Goal: Information Seeking & Learning: Learn about a topic

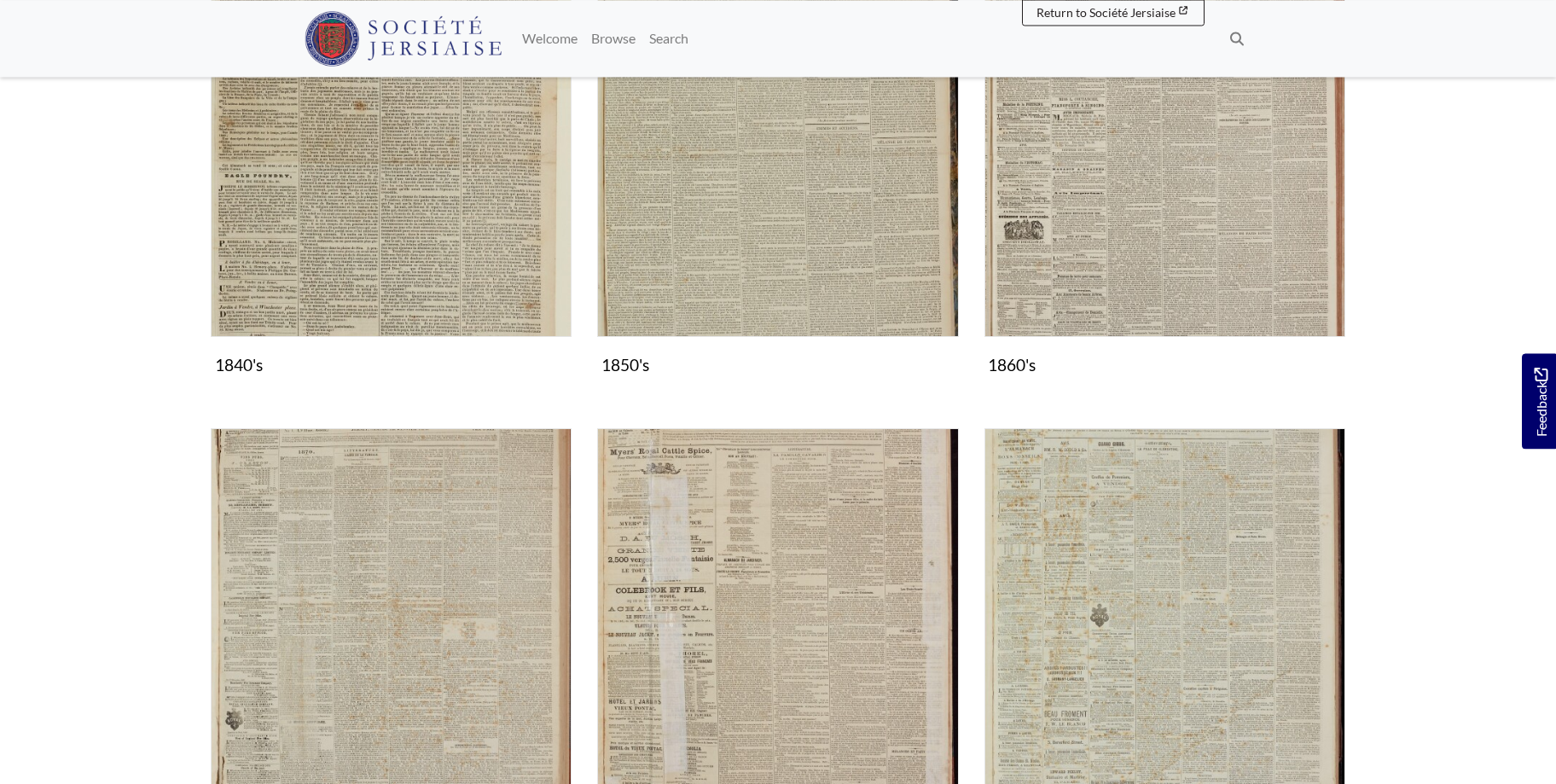
scroll to position [1044, 0]
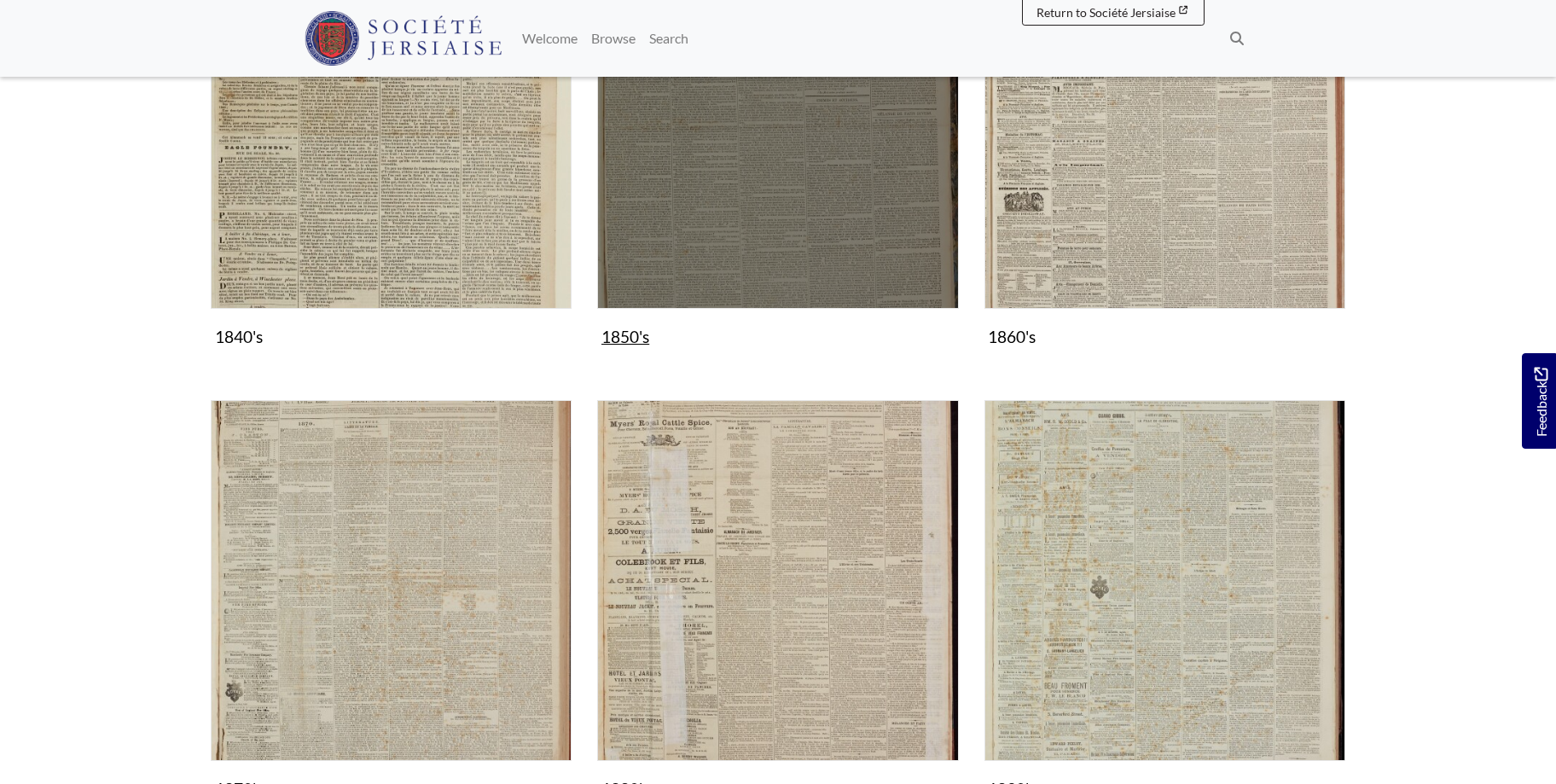
click at [808, 205] on img "Subcollection" at bounding box center [777, 127] width 361 height 361
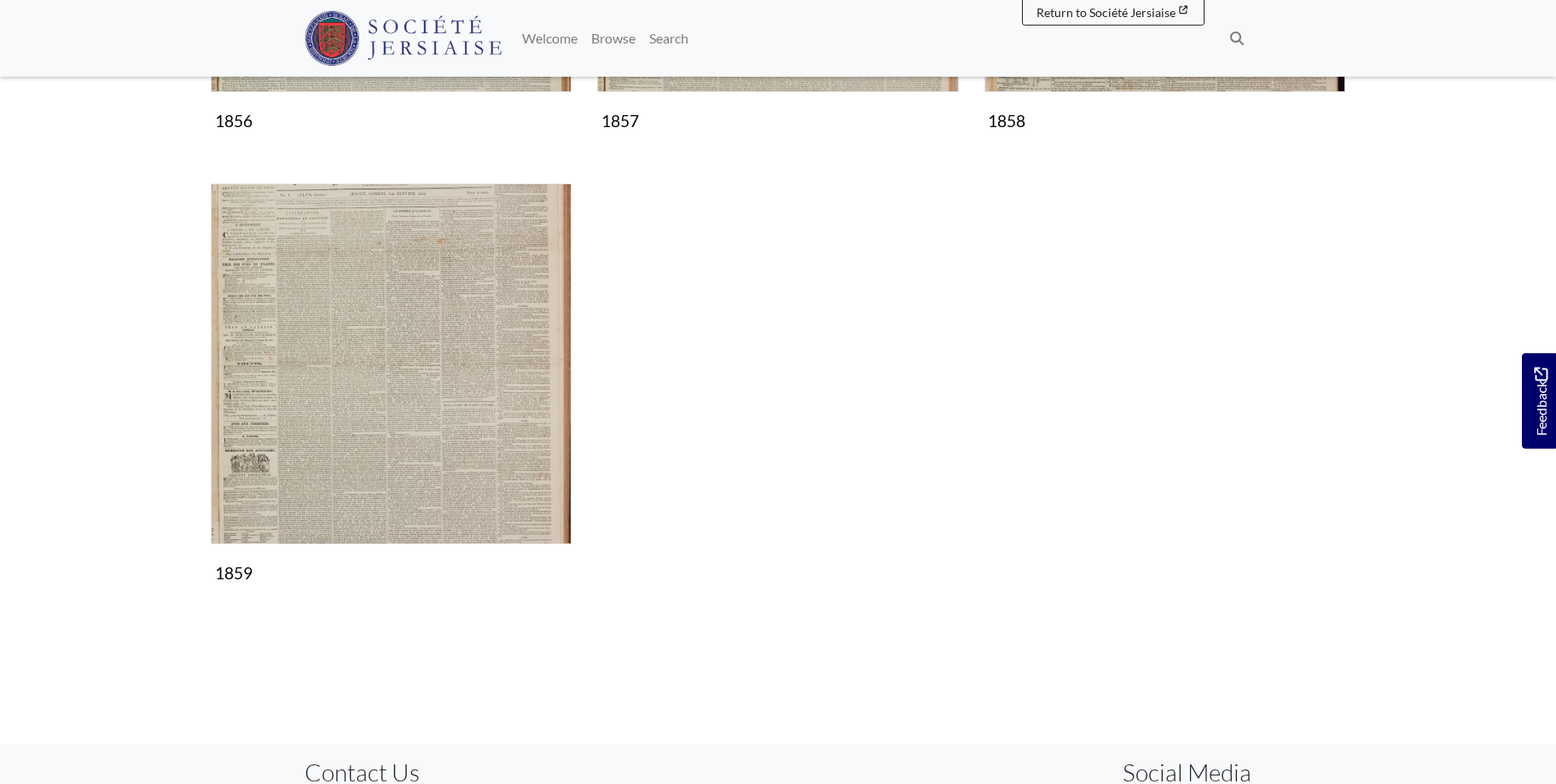
scroll to position [1566, 0]
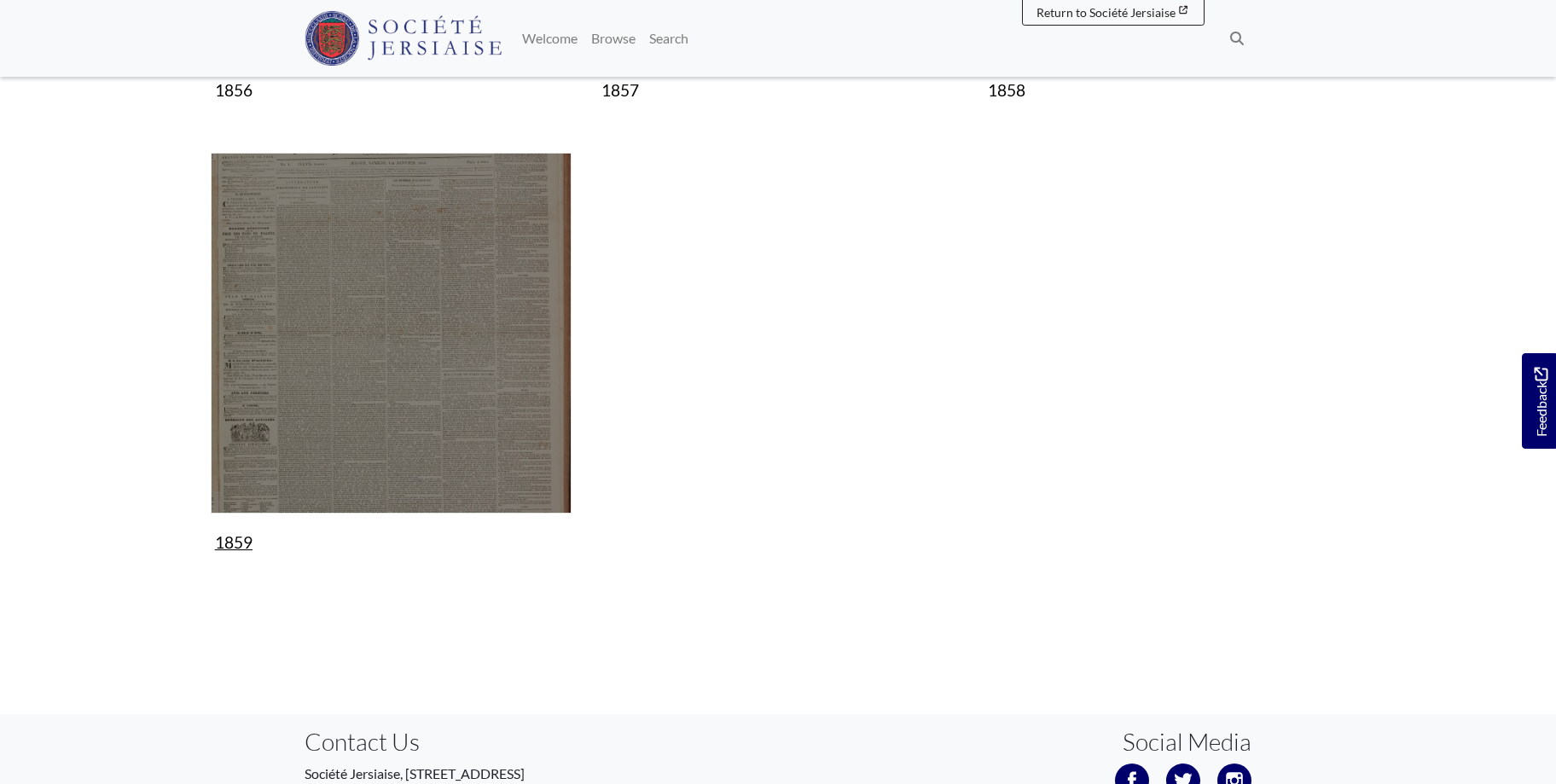
click at [451, 365] on img "Subcollection" at bounding box center [390, 333] width 361 height 361
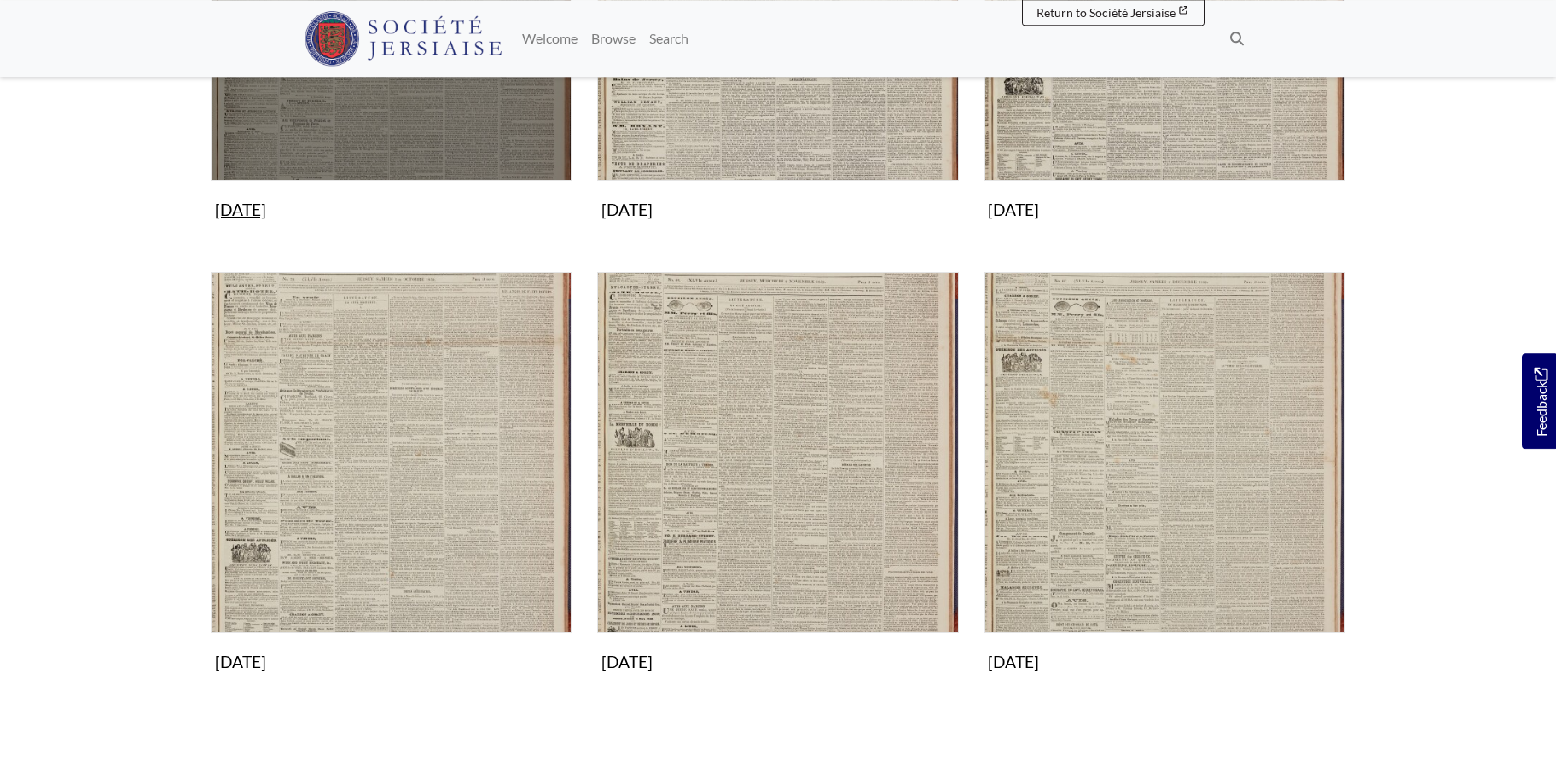
scroll to position [1479, 0]
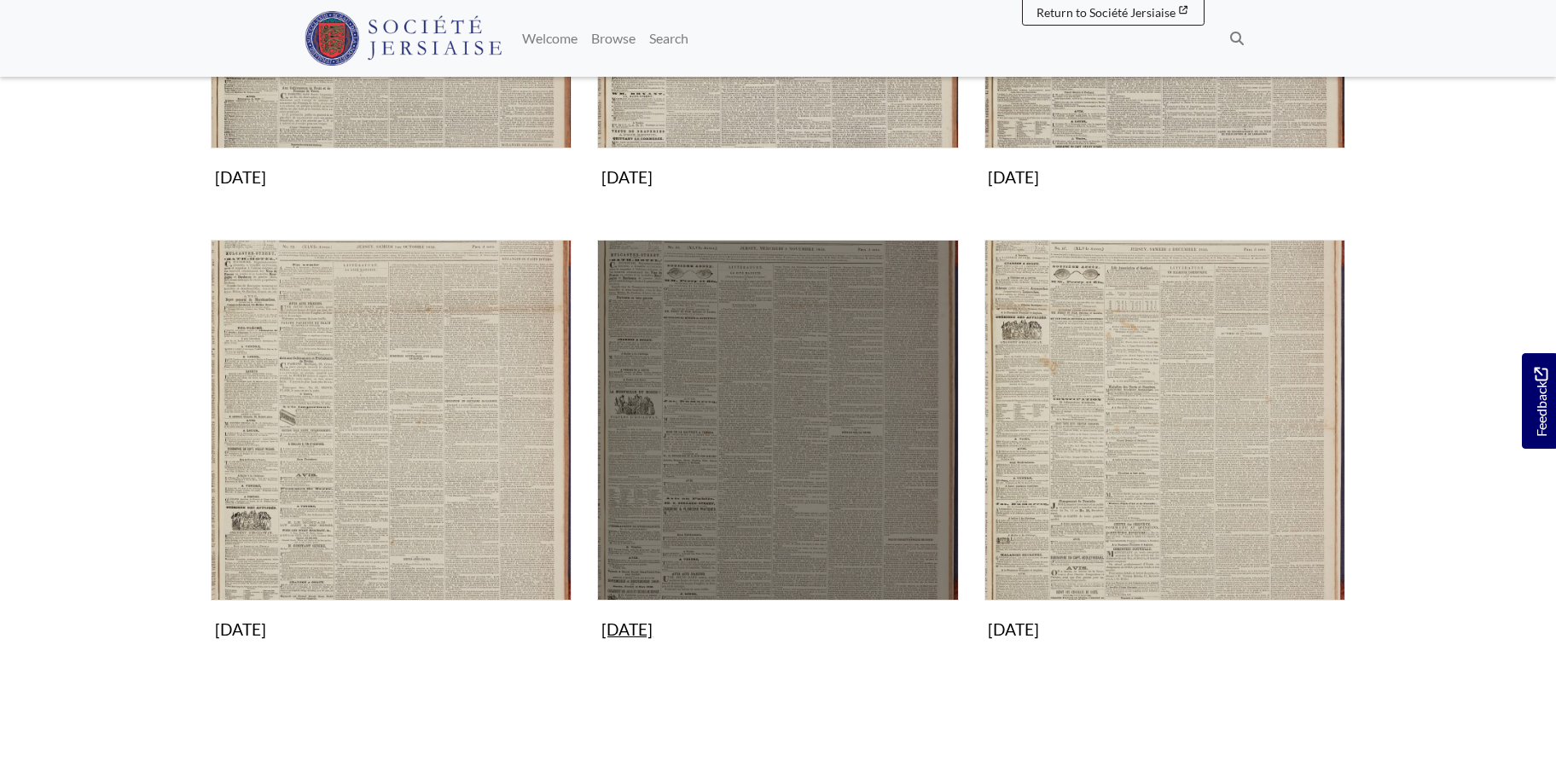
click at [758, 445] on img "Subcollection" at bounding box center [777, 420] width 361 height 361
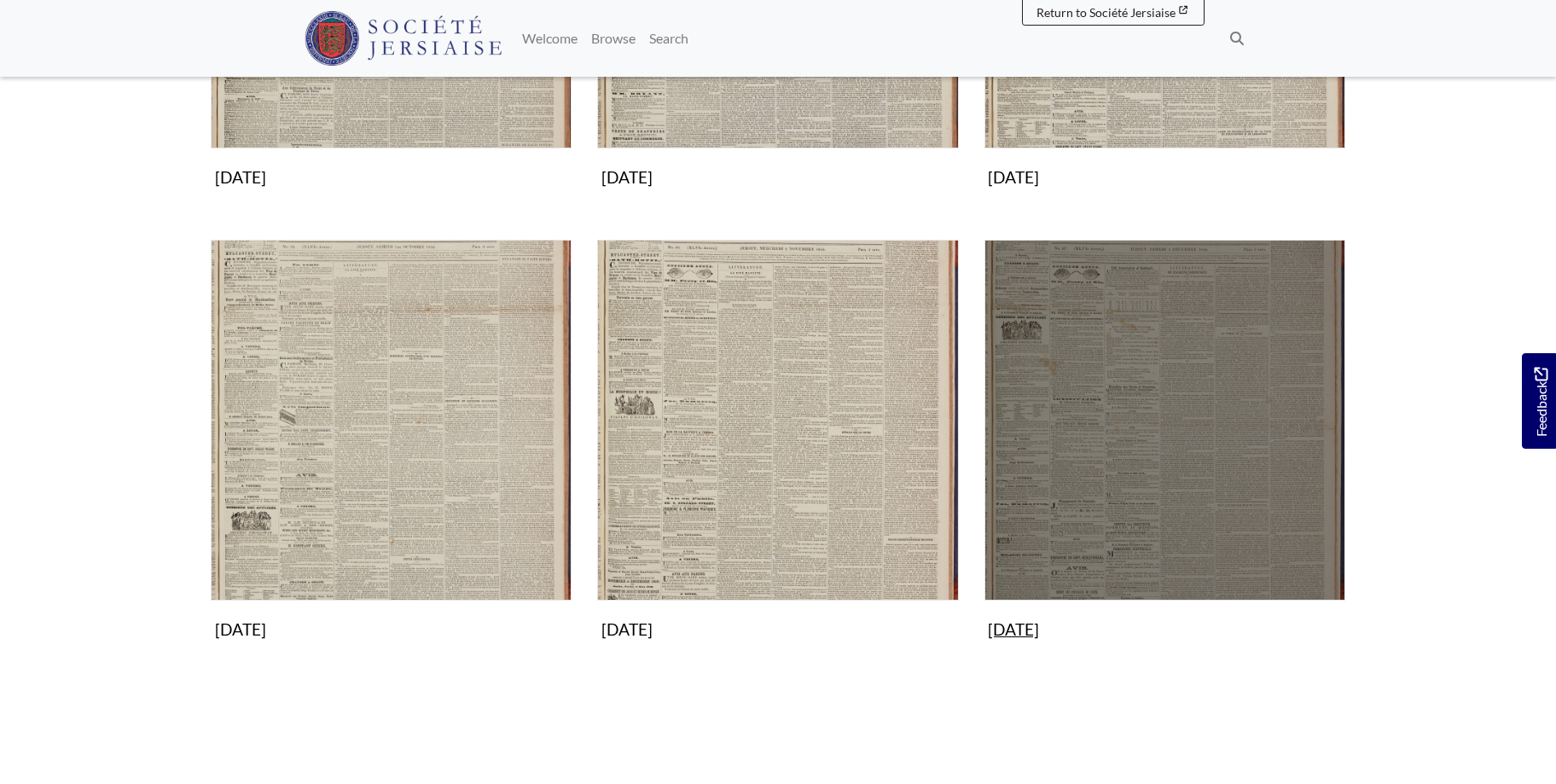
click at [1125, 430] on img "Subcollection" at bounding box center [1165, 420] width 361 height 361
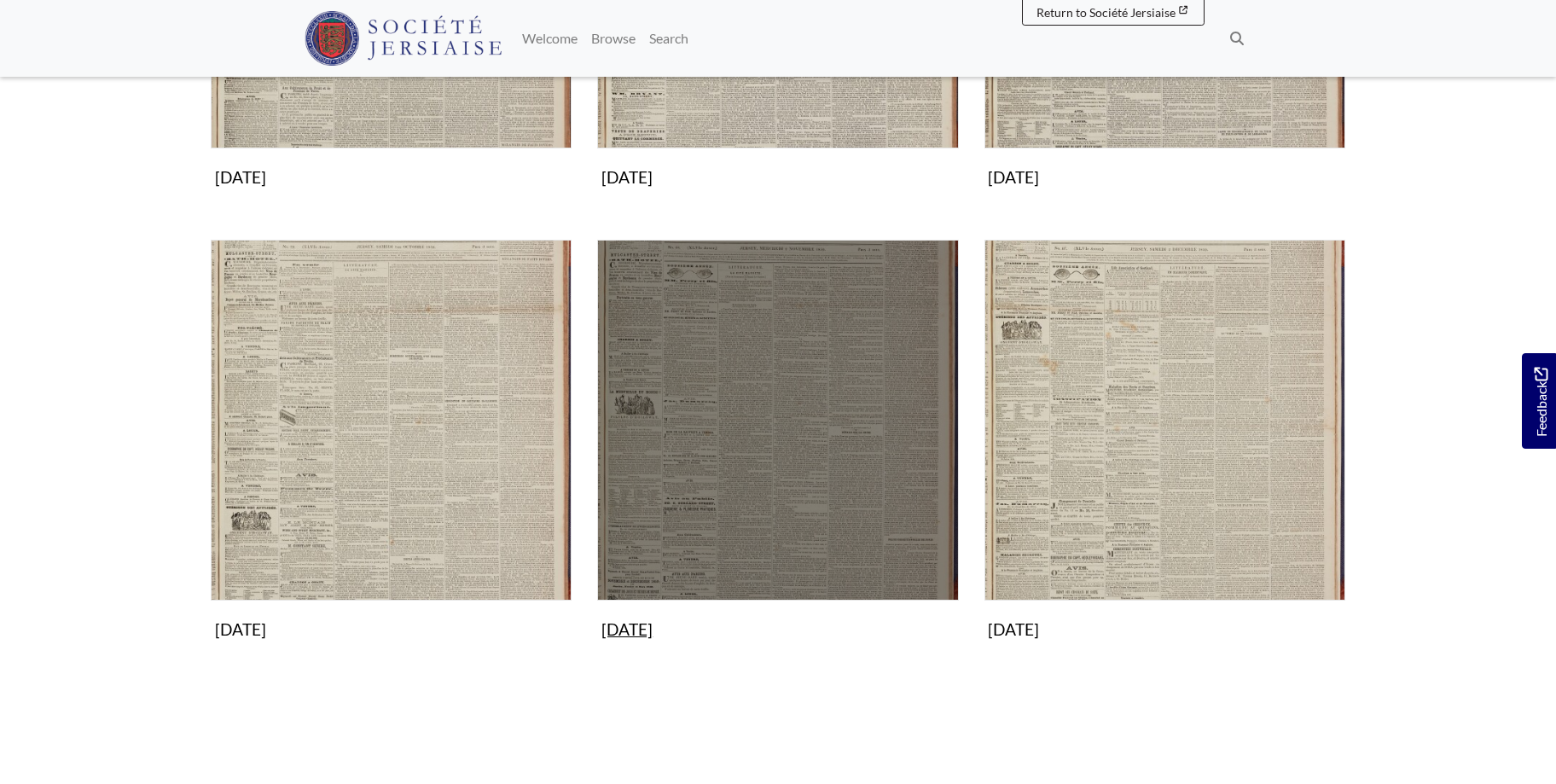
click at [770, 362] on img "Subcollection" at bounding box center [777, 420] width 361 height 361
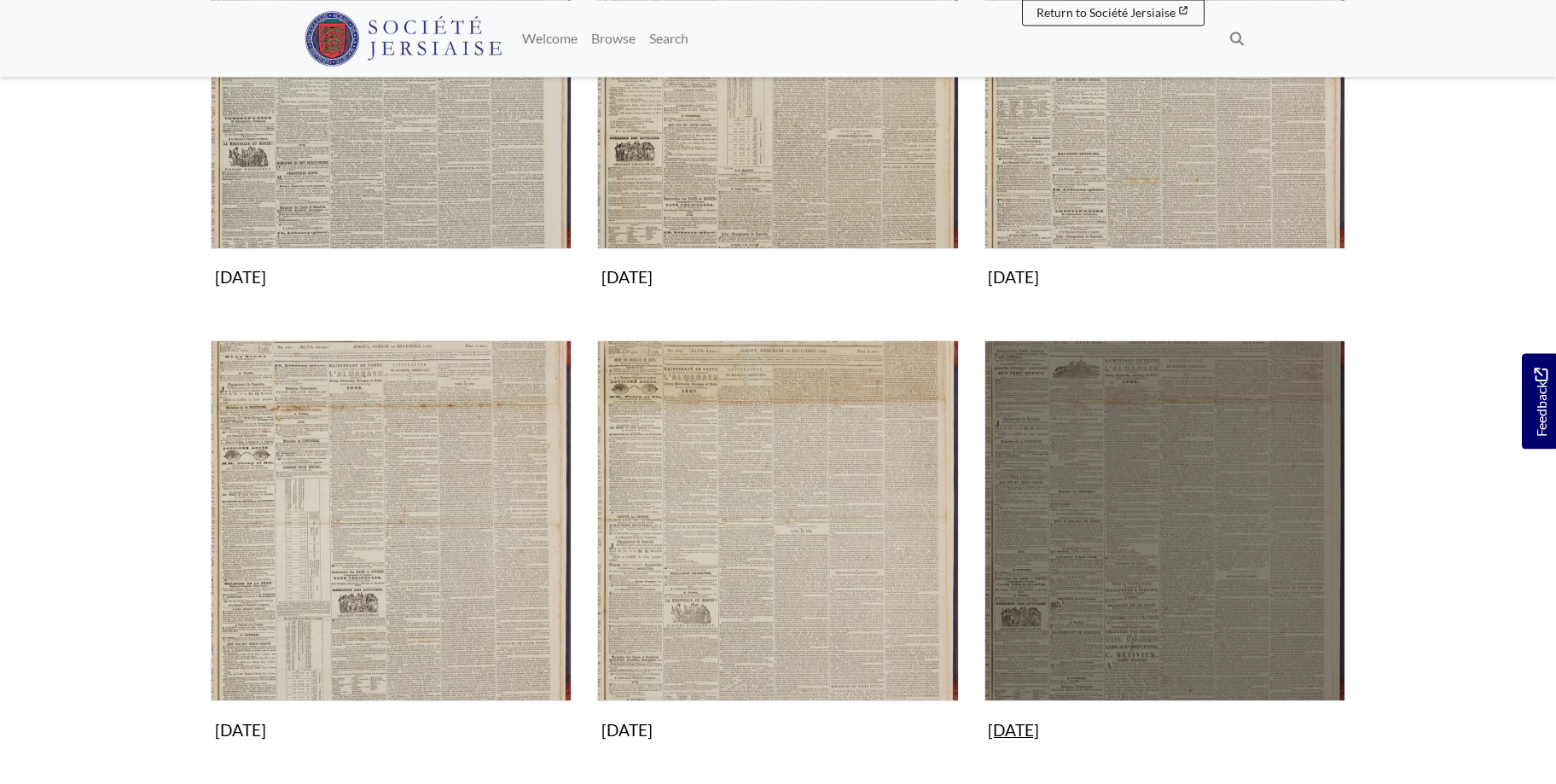
scroll to position [957, 0]
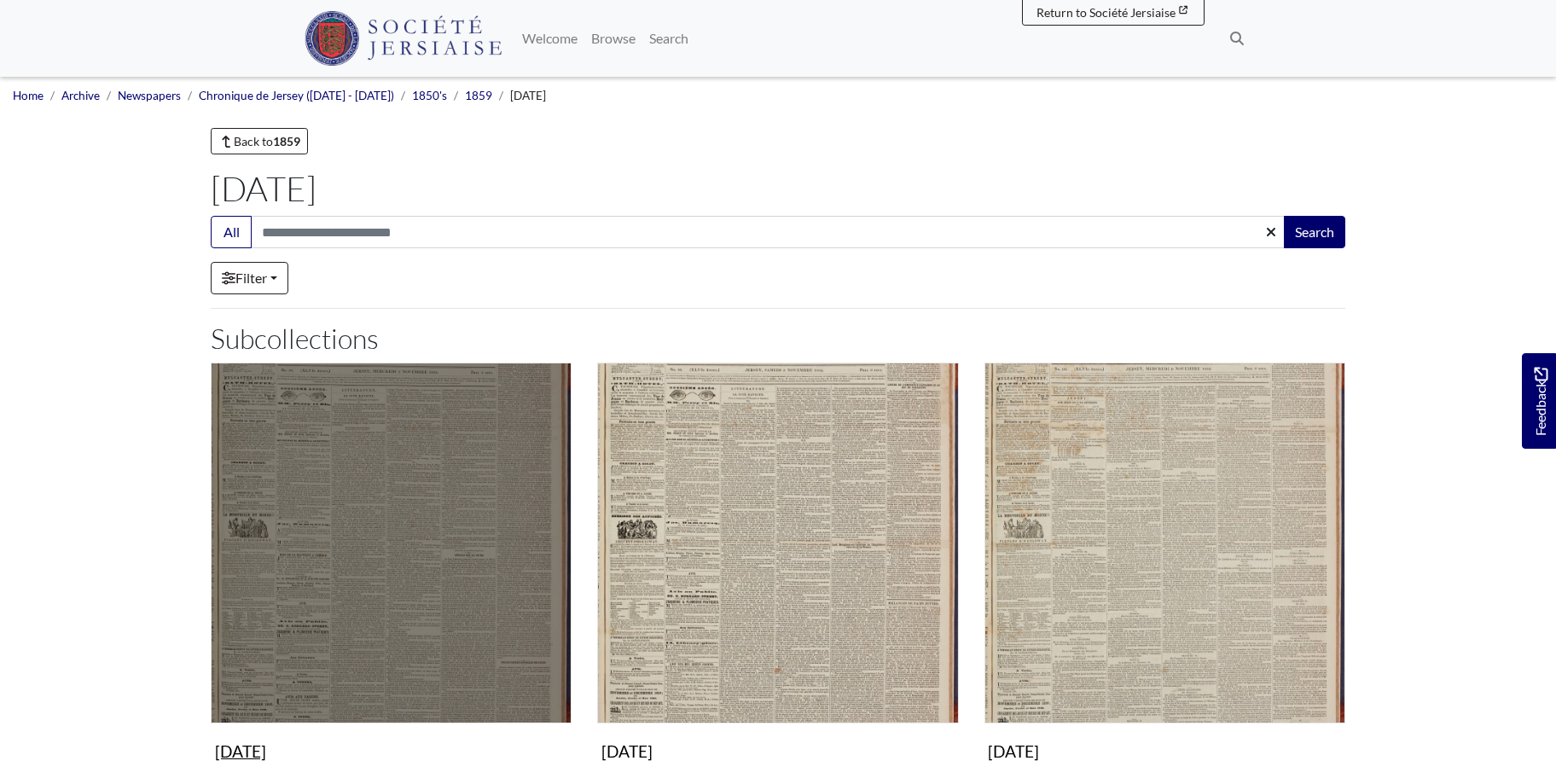
click at [401, 544] on img "Subcollection" at bounding box center [390, 542] width 361 height 361
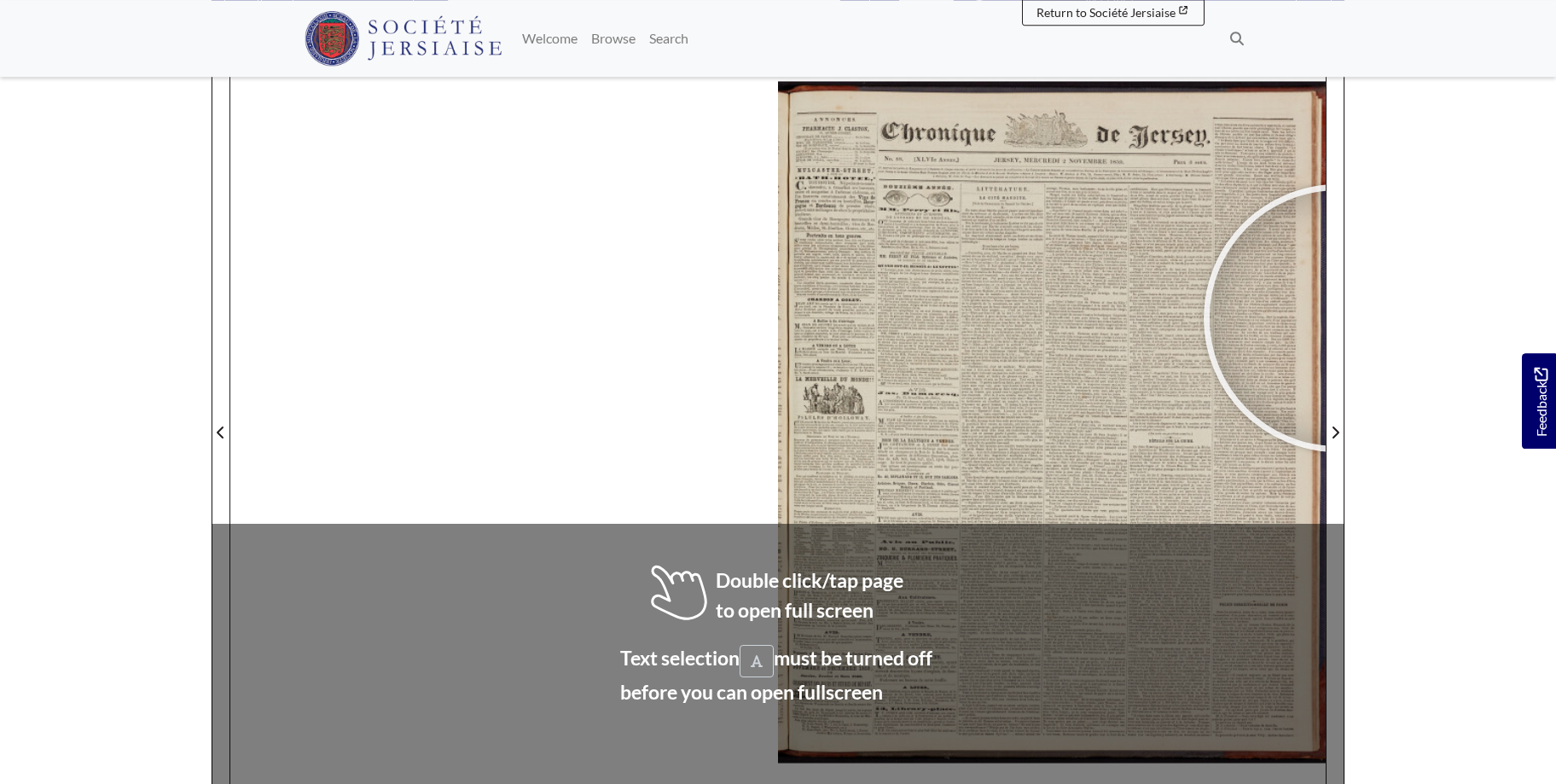
scroll to position [243, 0]
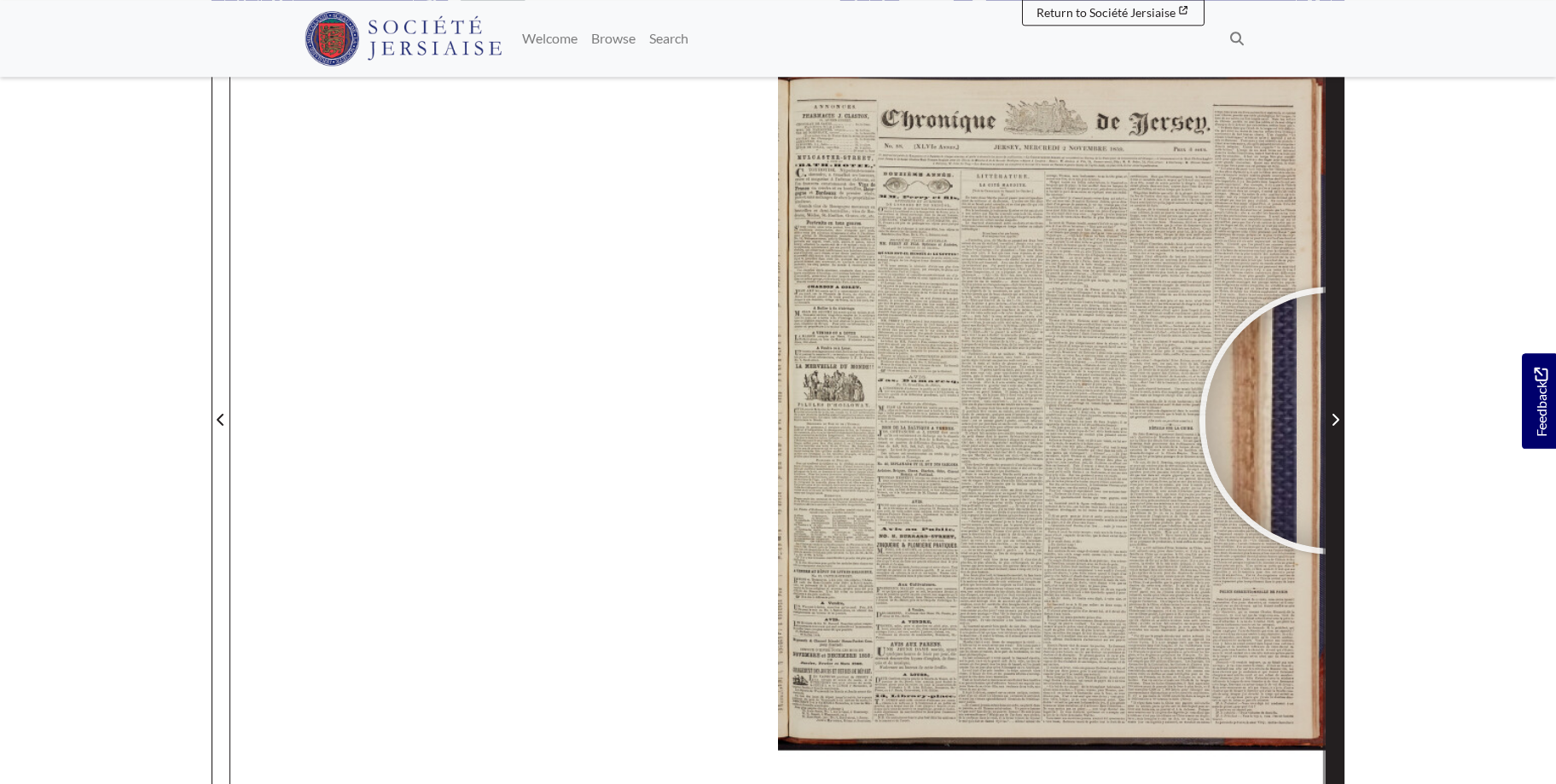
click at [1333, 421] on icon "Next Page" at bounding box center [1335, 420] width 9 height 14
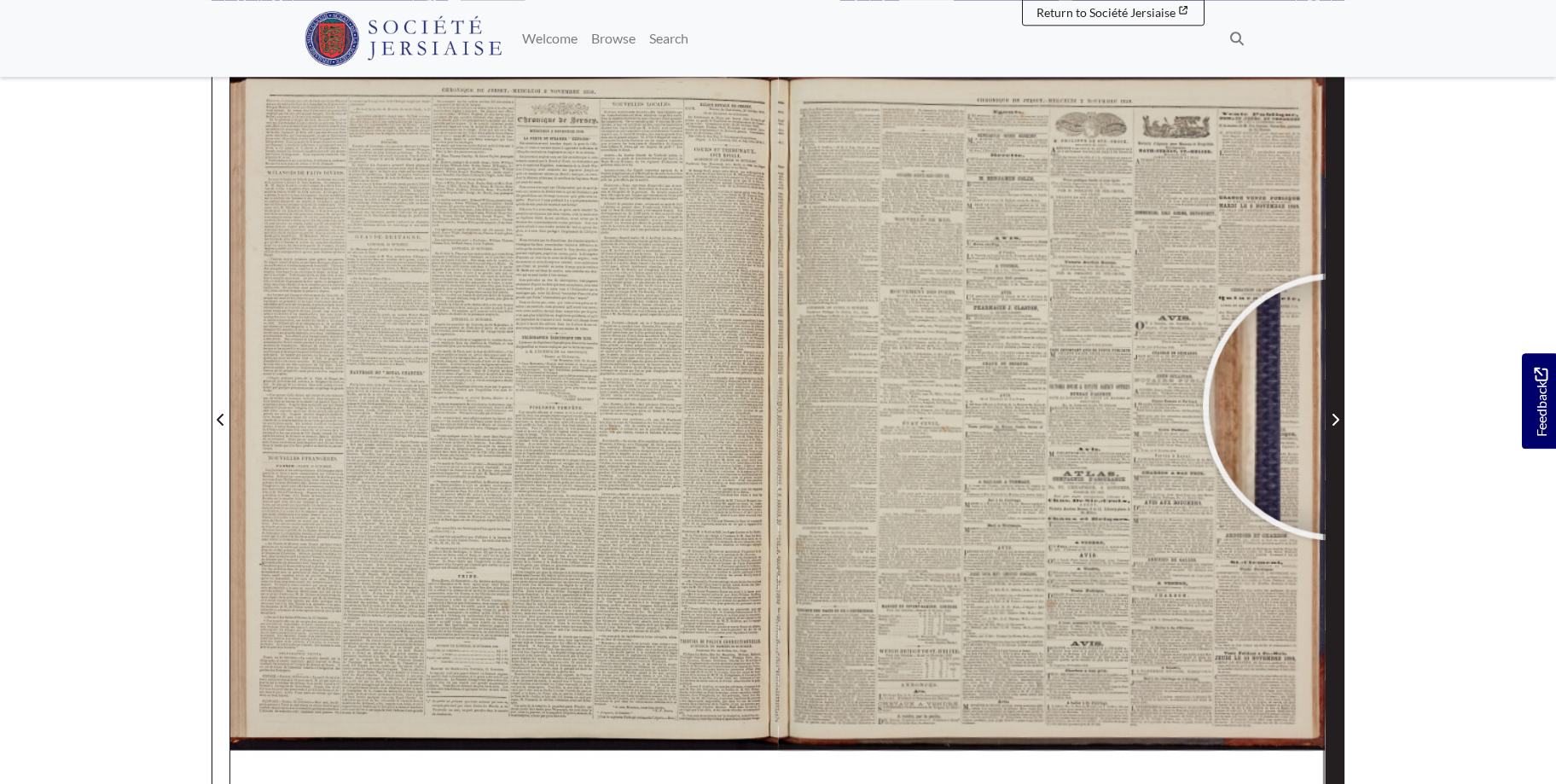
click at [1337, 407] on span "Next Page" at bounding box center [1335, 409] width 17 height 773
